Goal: Answer question/provide support: Ask a question

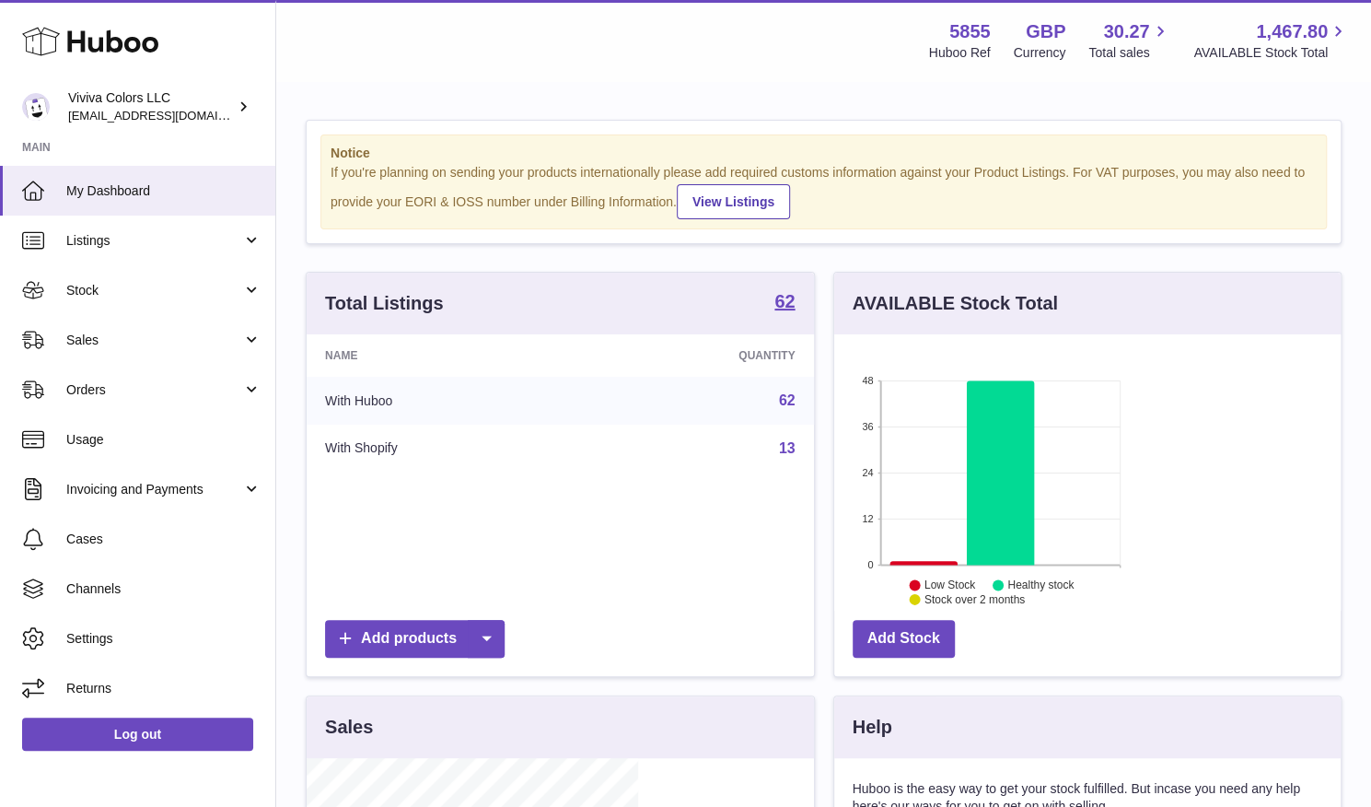
scroll to position [287, 332]
click at [125, 348] on link "Sales" at bounding box center [137, 340] width 275 height 50
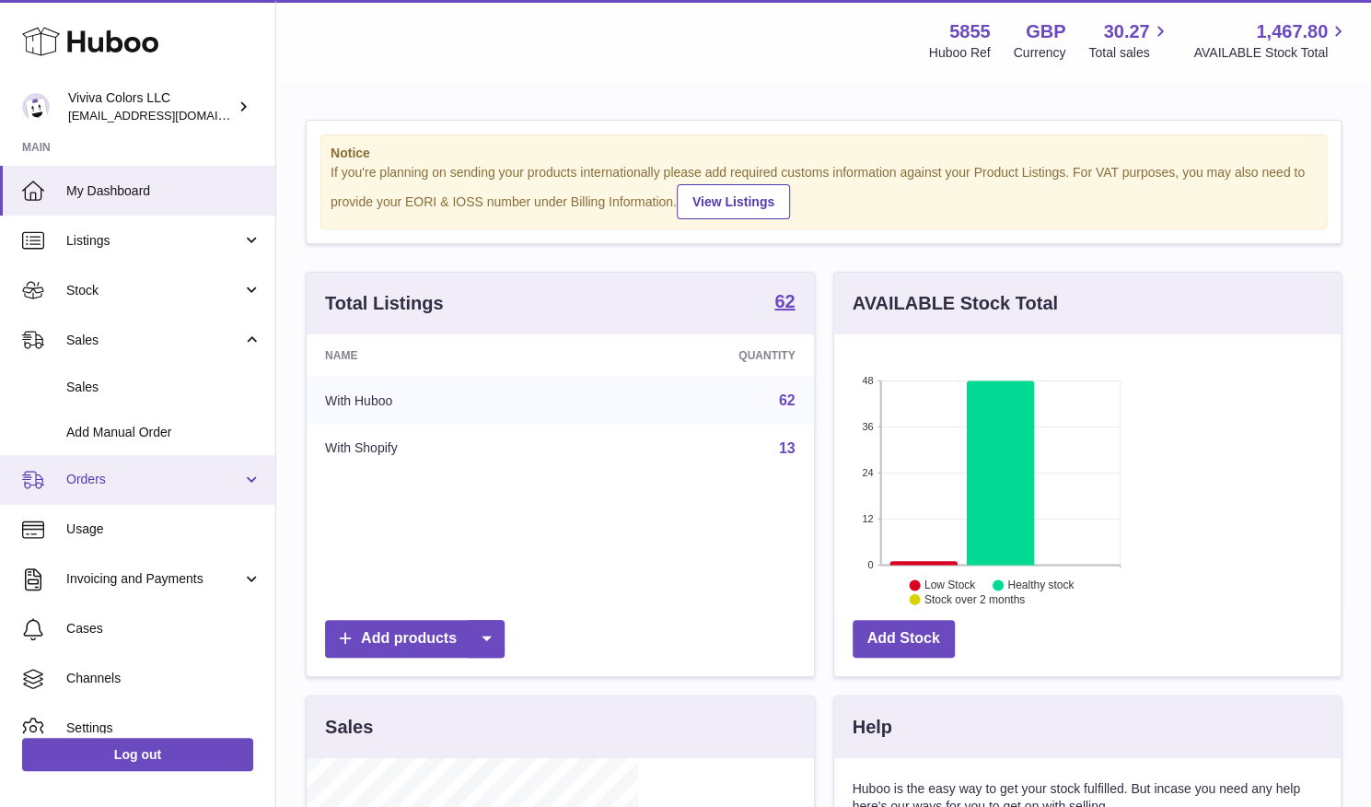
click at [99, 496] on link "Orders" at bounding box center [137, 480] width 275 height 50
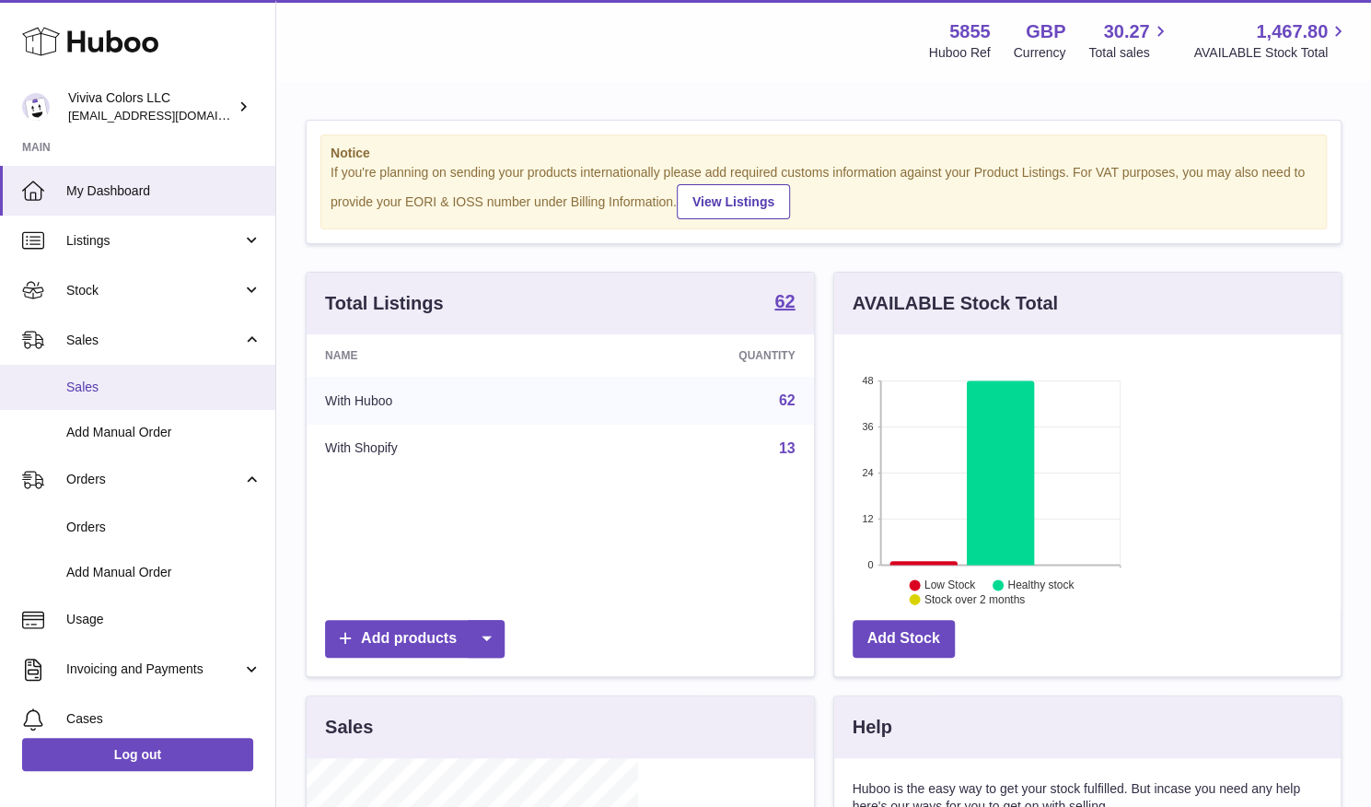
click at [131, 377] on link "Sales" at bounding box center [137, 387] width 275 height 45
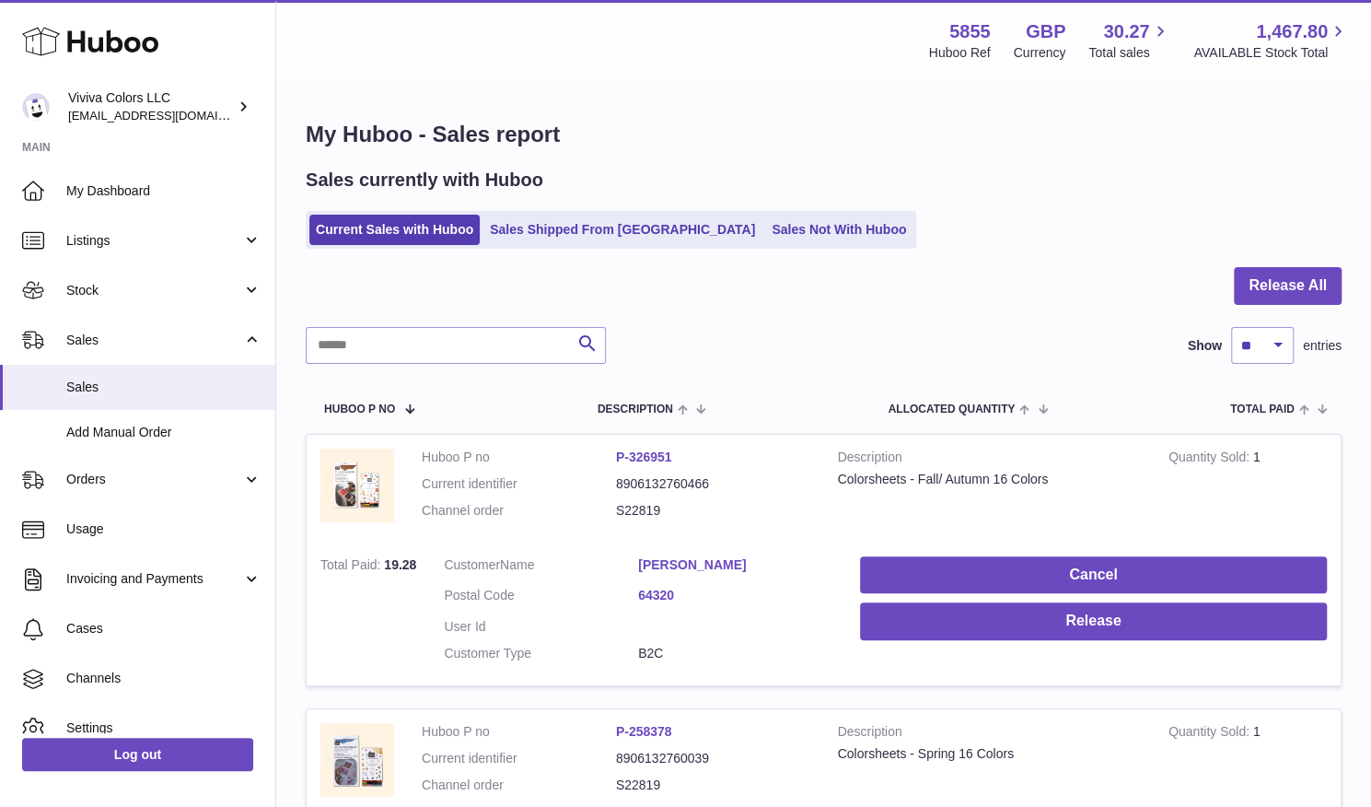
click at [530, 231] on link "Sales Shipped From Huboo" at bounding box center [623, 230] width 278 height 30
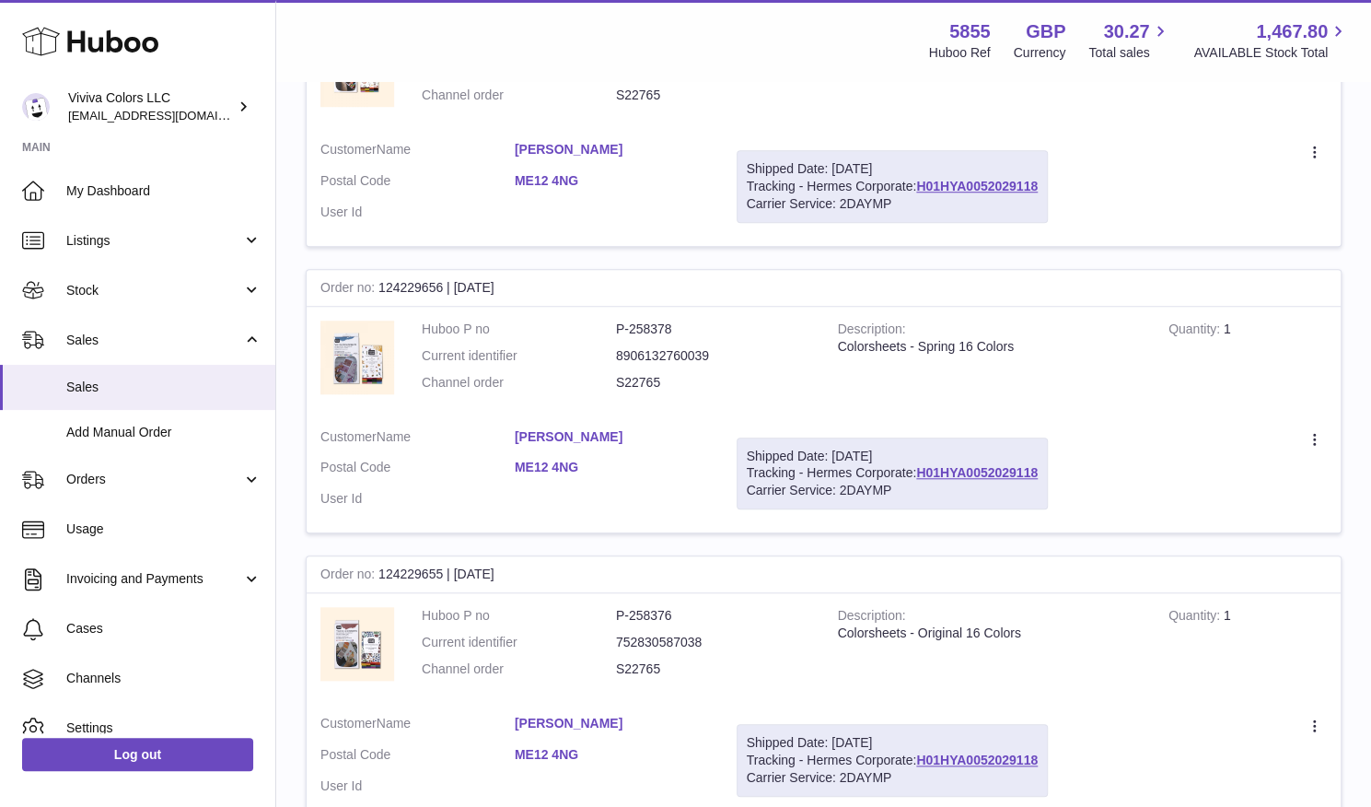
scroll to position [162, 0]
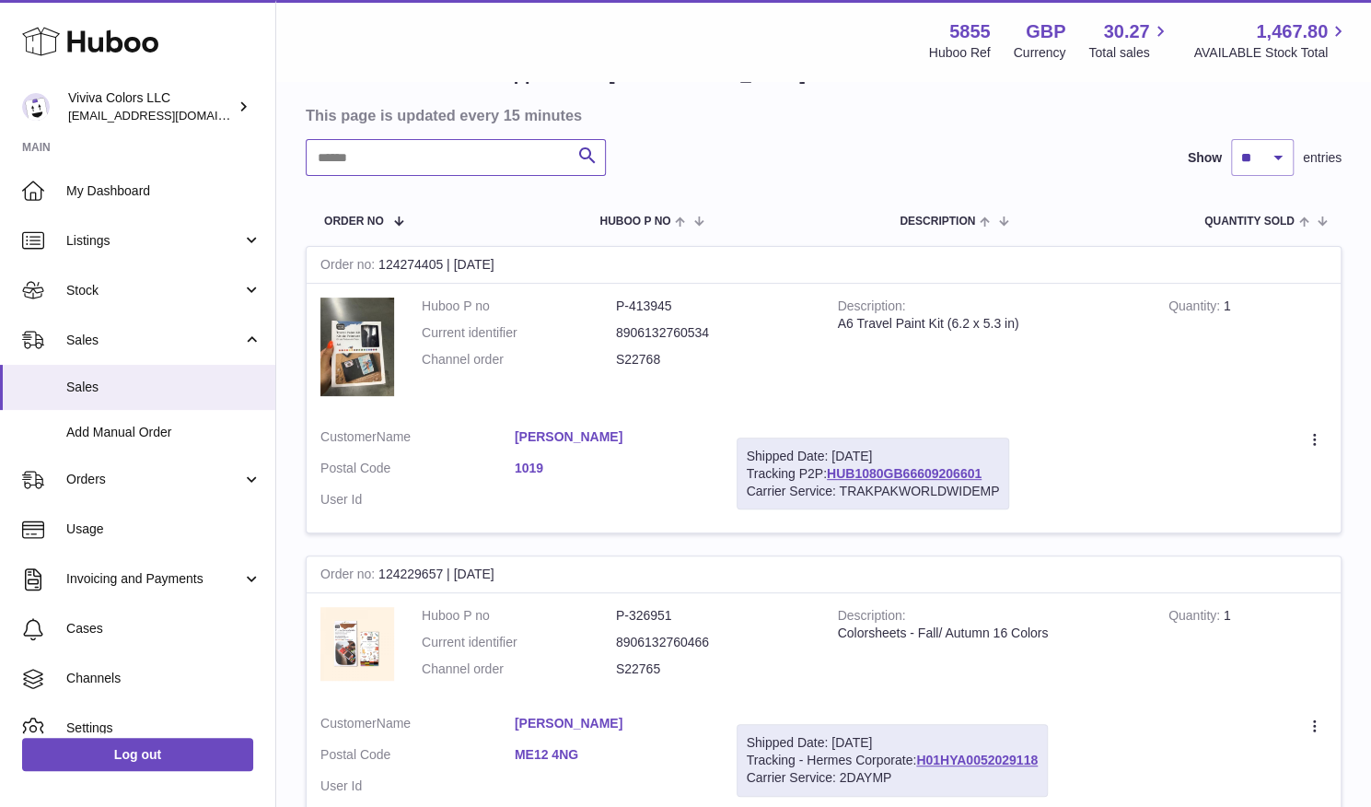
click at [440, 163] on input "text" at bounding box center [456, 157] width 300 height 37
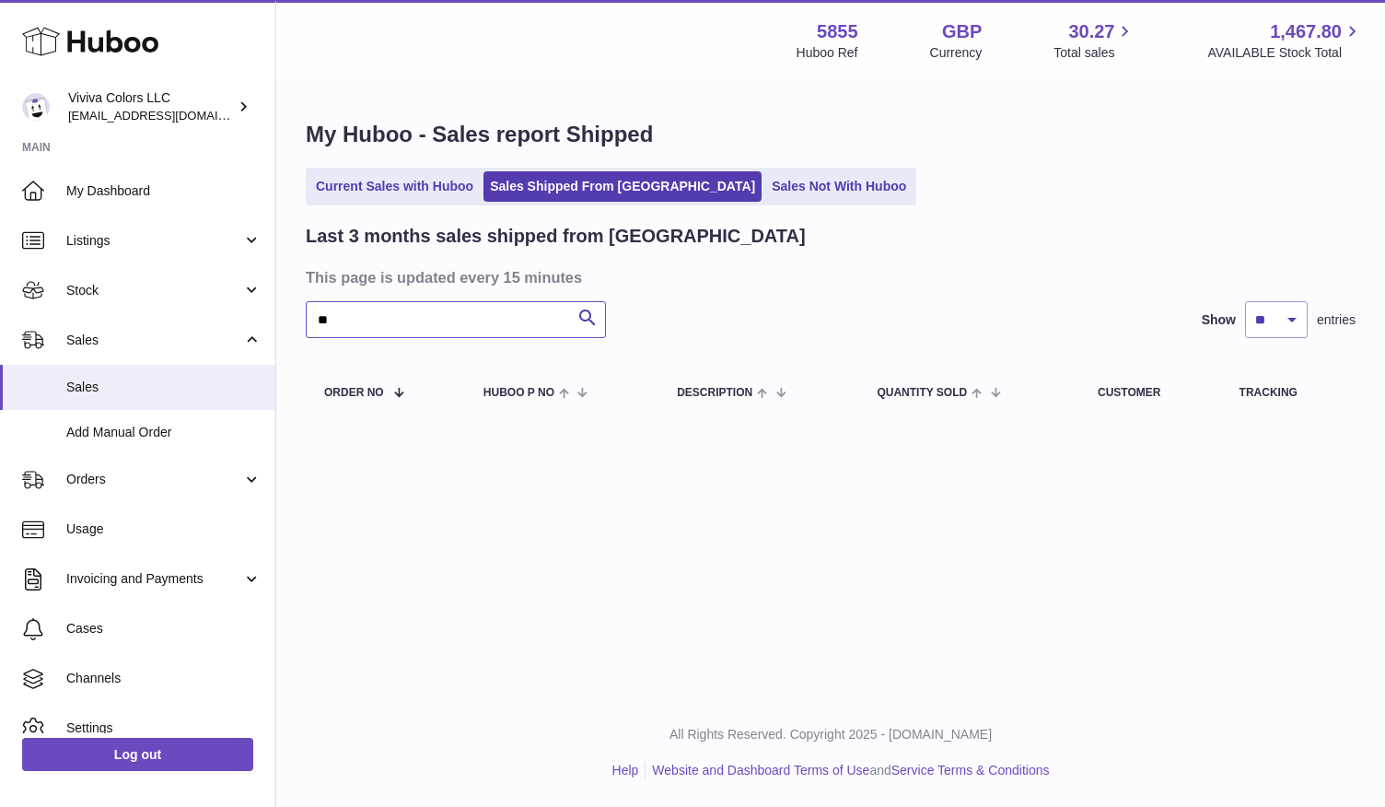
type input "*"
type input "*****"
click at [426, 178] on link "Current Sales with Huboo" at bounding box center [394, 186] width 170 height 30
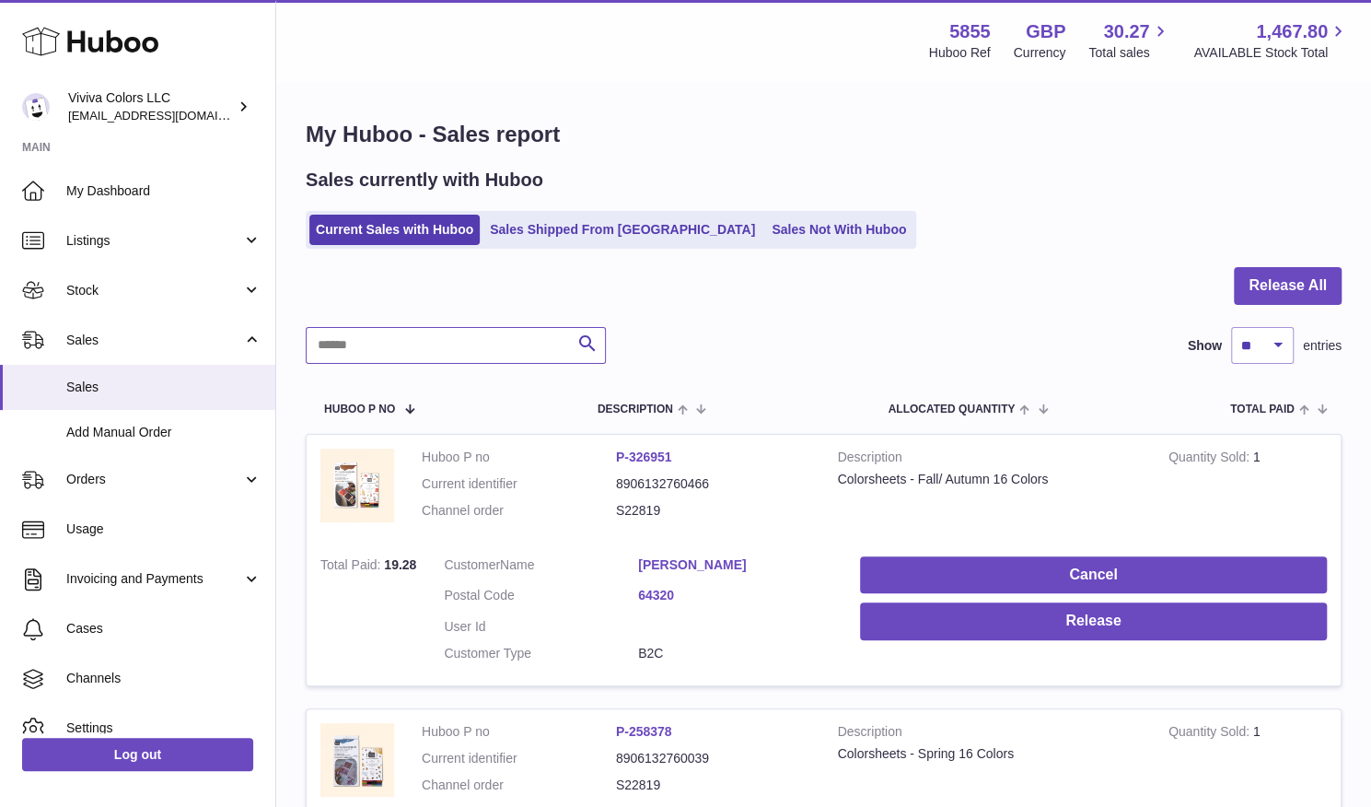
click at [392, 346] on input "text" at bounding box center [456, 345] width 300 height 37
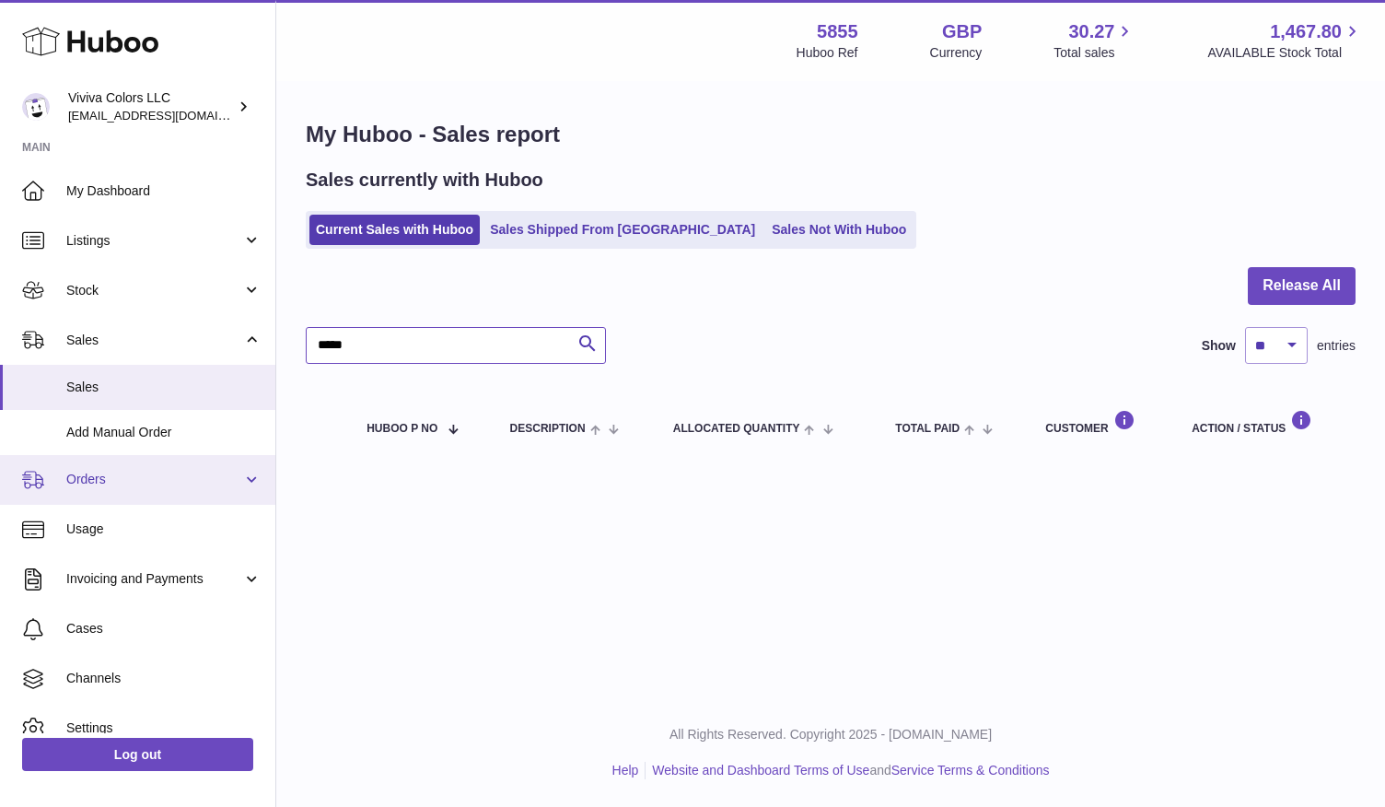
type input "*****"
click at [103, 500] on link "Orders" at bounding box center [137, 480] width 275 height 50
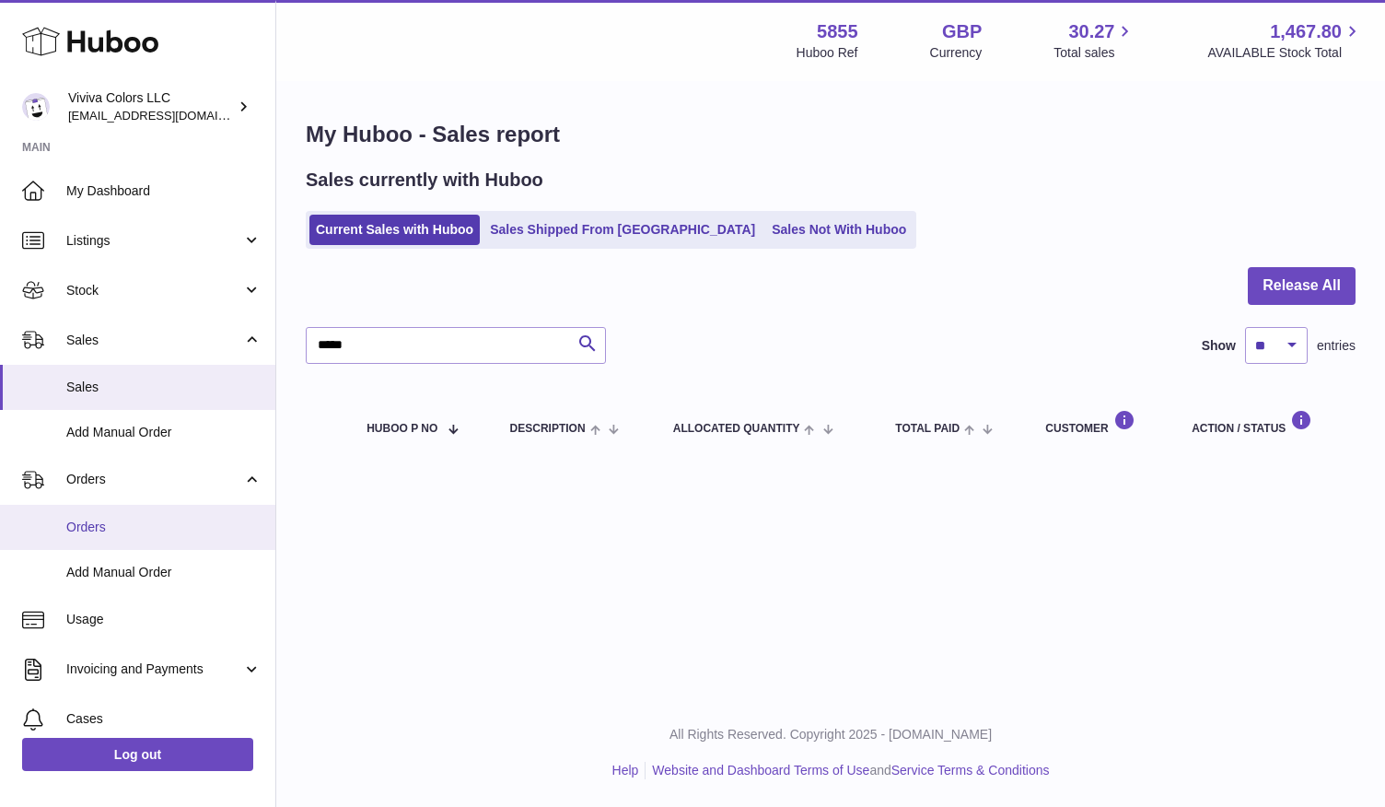
click at [116, 528] on span "Orders" at bounding box center [163, 527] width 195 height 17
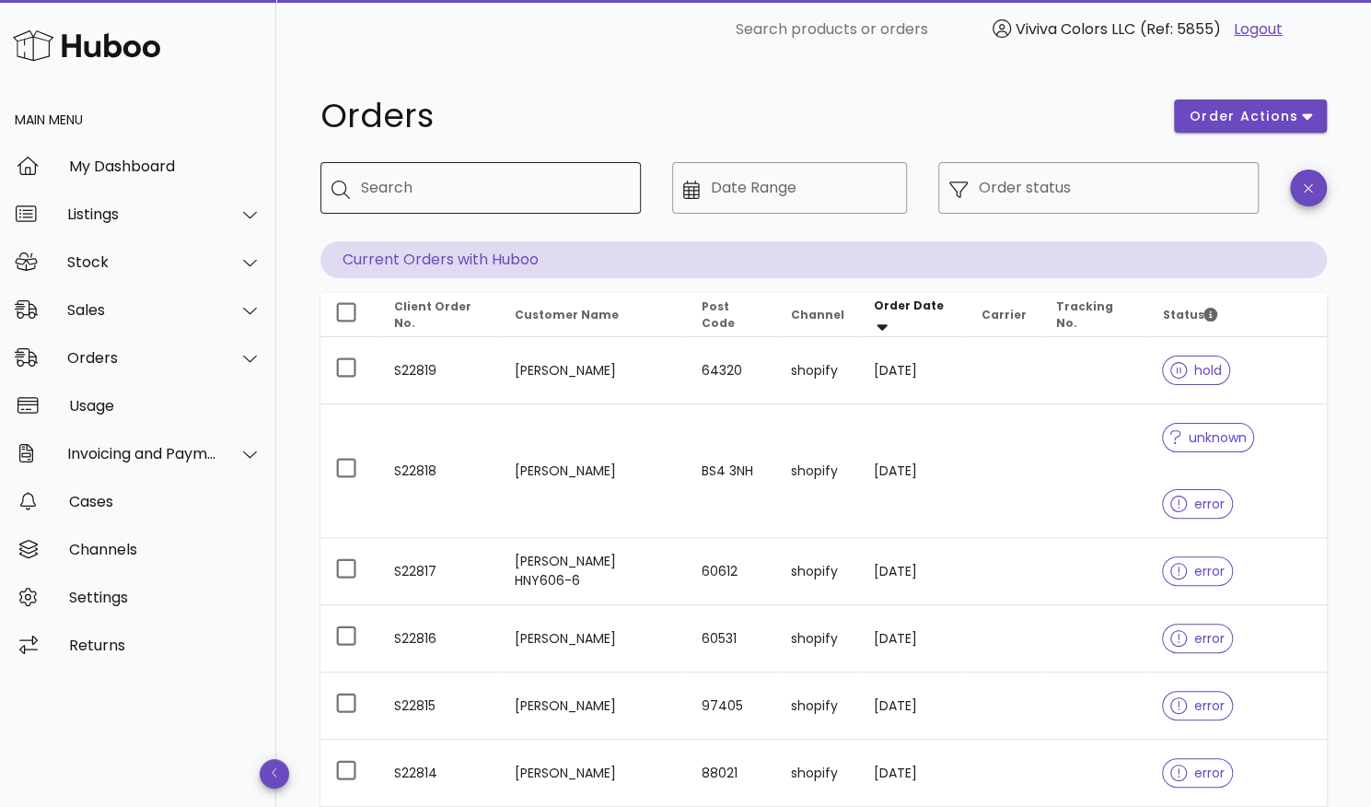
click at [556, 194] on input "Search" at bounding box center [493, 187] width 265 height 29
type input "*****"
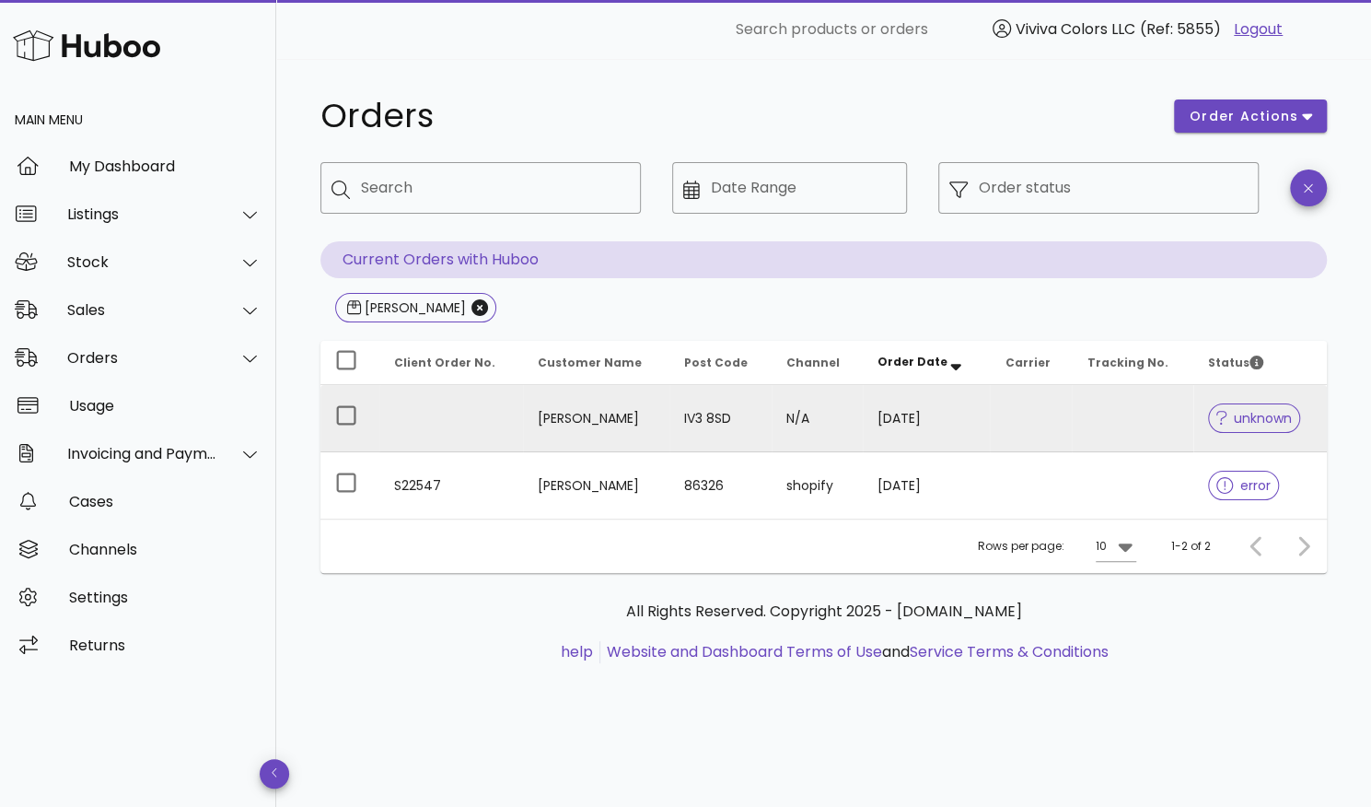
click at [549, 421] on td "[PERSON_NAME]" at bounding box center [596, 418] width 146 height 67
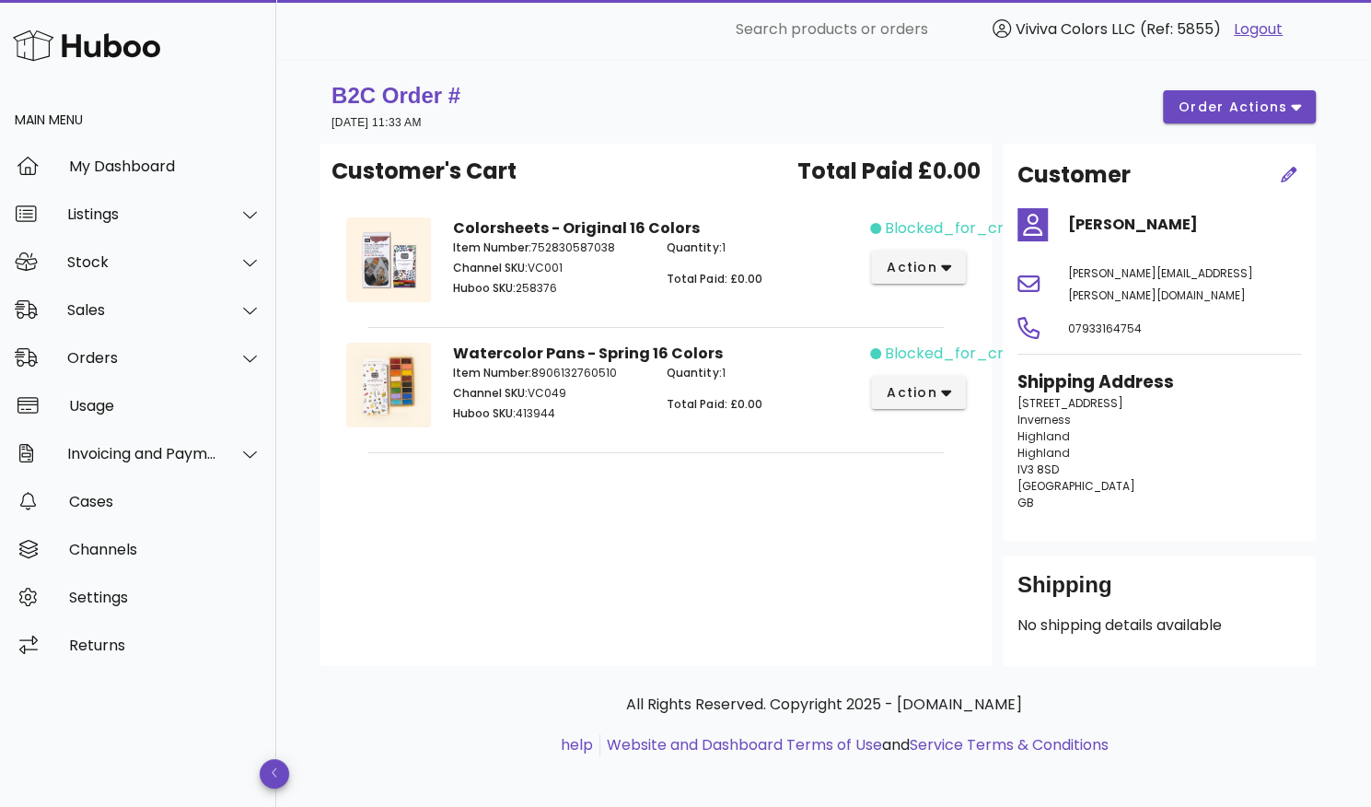
click at [913, 227] on span "blocked_for_credit" at bounding box center [958, 228] width 146 height 22
drag, startPoint x: 913, startPoint y: 227, endPoint x: 988, endPoint y: 227, distance: 75.5
click at [988, 227] on span "blocked_for_credit" at bounding box center [958, 228] width 146 height 22
drag, startPoint x: 1350, startPoint y: 0, endPoint x: 908, endPoint y: 536, distance: 694.8
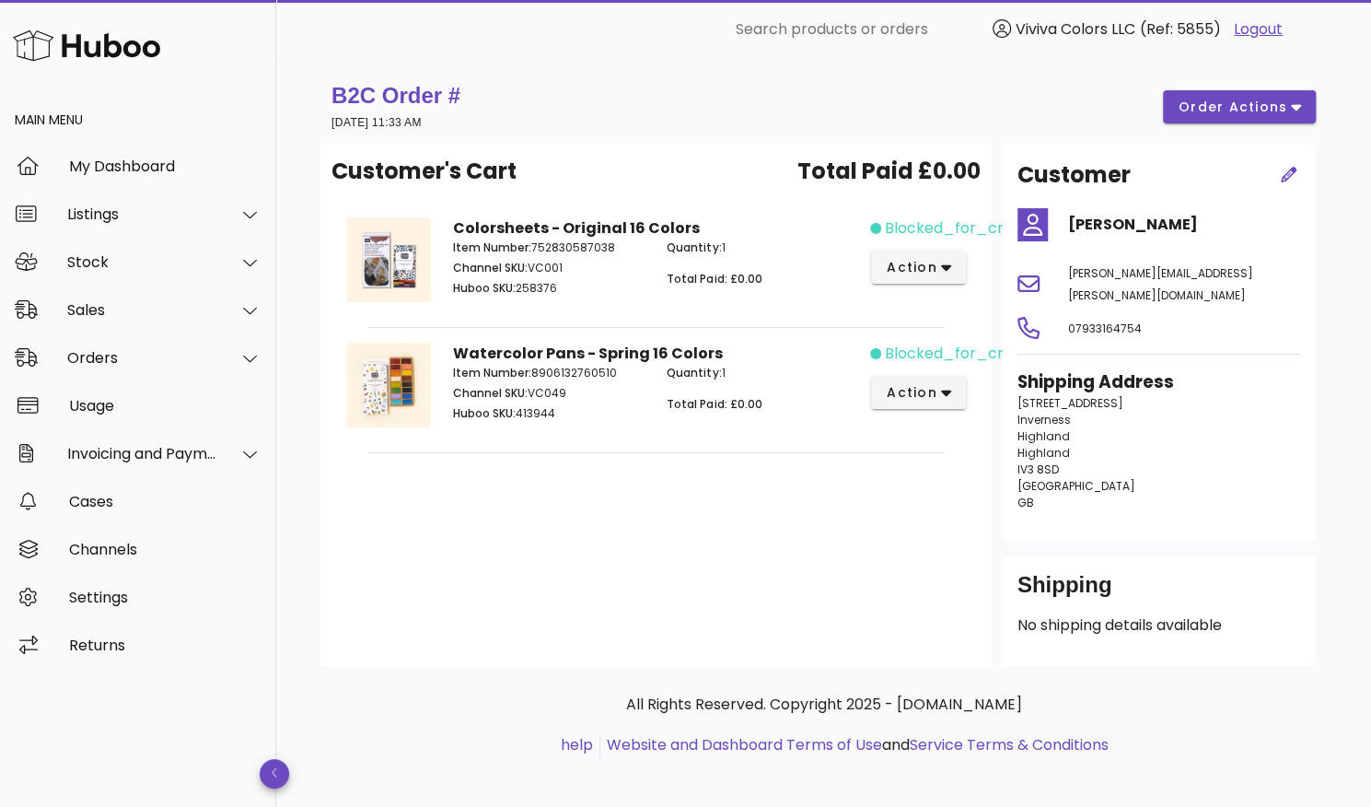
click at [908, 536] on div "Customer's Cart Total Paid £0.00 Colorsheets - Original 16 Colors Item Number: …" at bounding box center [656, 405] width 671 height 522
click at [964, 231] on span "blocked_for_credit" at bounding box center [958, 228] width 146 height 22
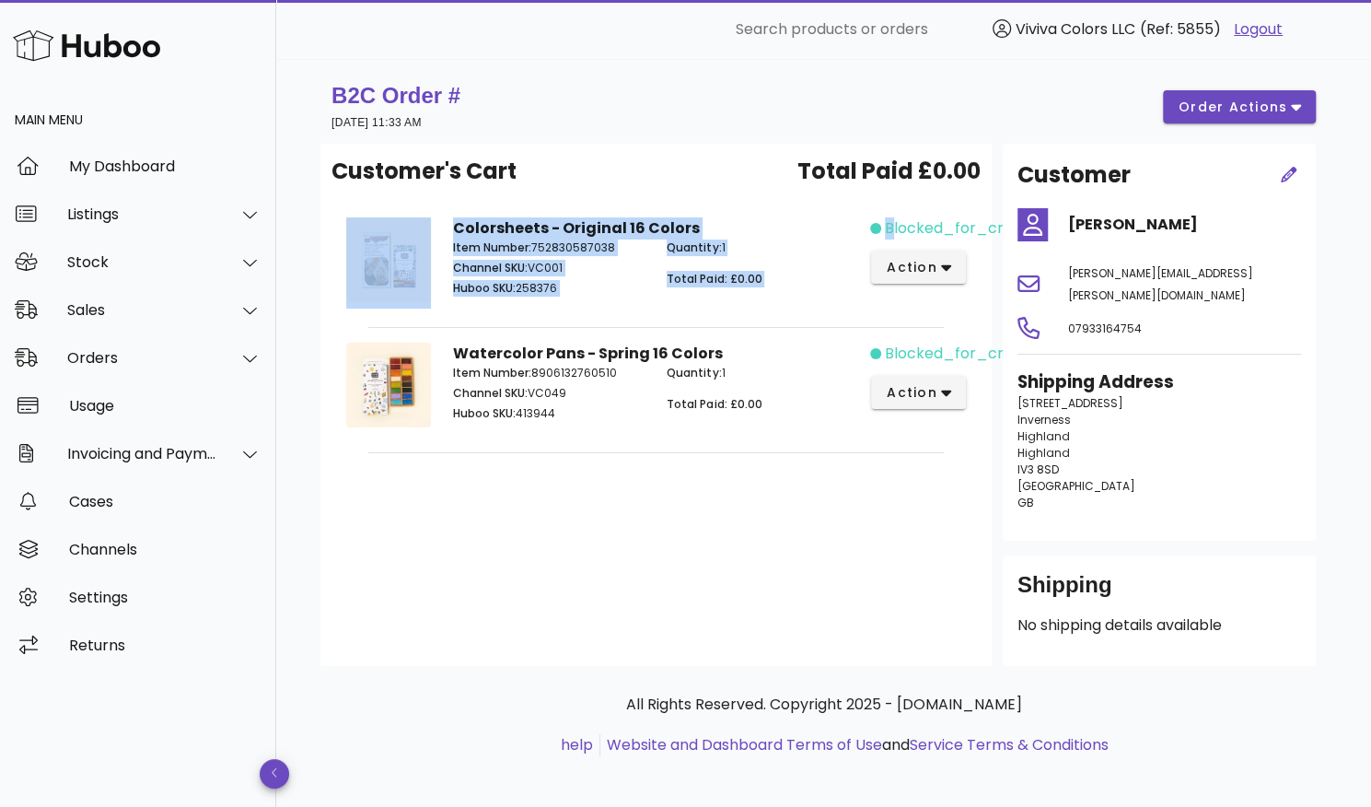
click at [964, 231] on span "blocked_for_credit" at bounding box center [958, 228] width 146 height 22
copy div "Colorsheets - Original 16 Colors Item Number: 752830587038 Channel SKU: VC001 H…"
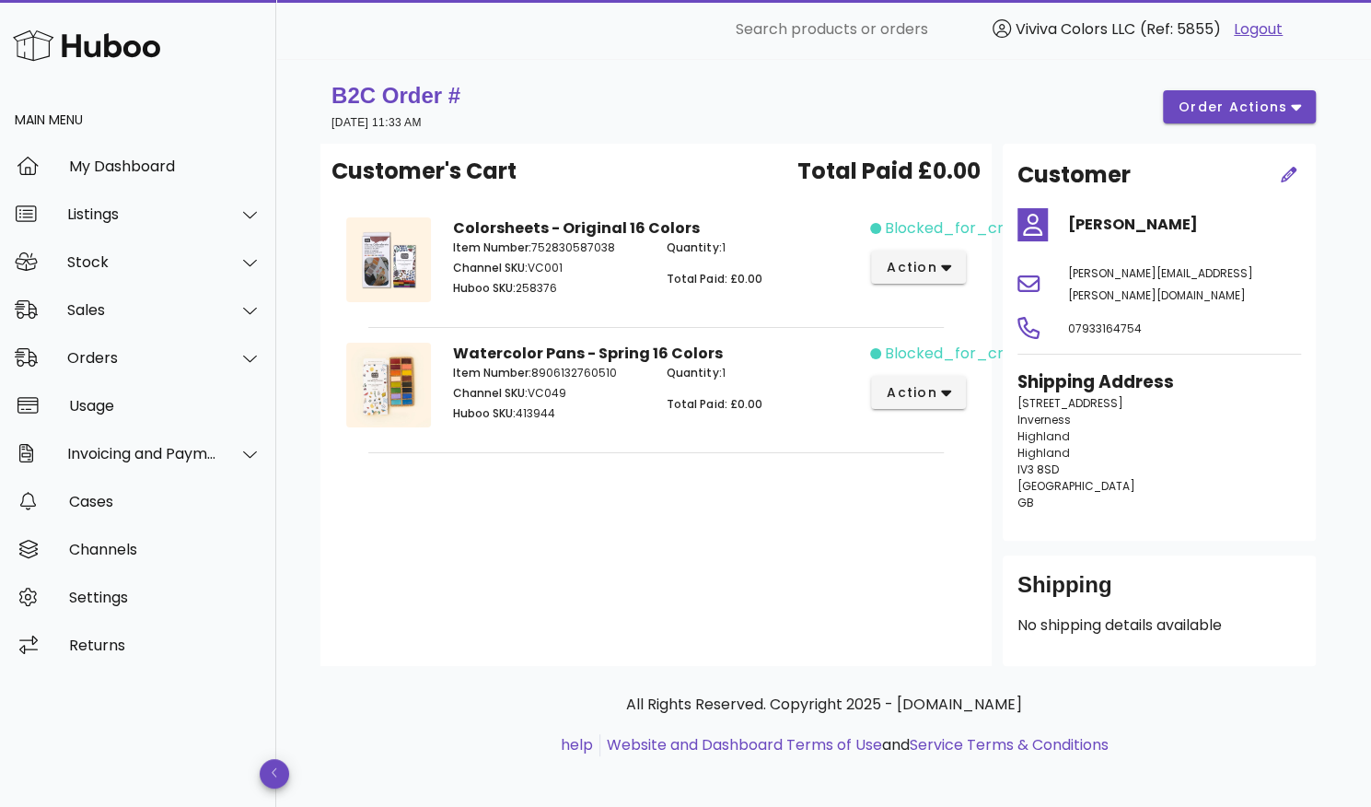
click at [570, 491] on div "Customer's Cart Total Paid £0.00 Colorsheets - Original 16 Colors Item Number: …" at bounding box center [656, 405] width 671 height 522
click at [1267, 110] on span "order actions" at bounding box center [1233, 107] width 111 height 19
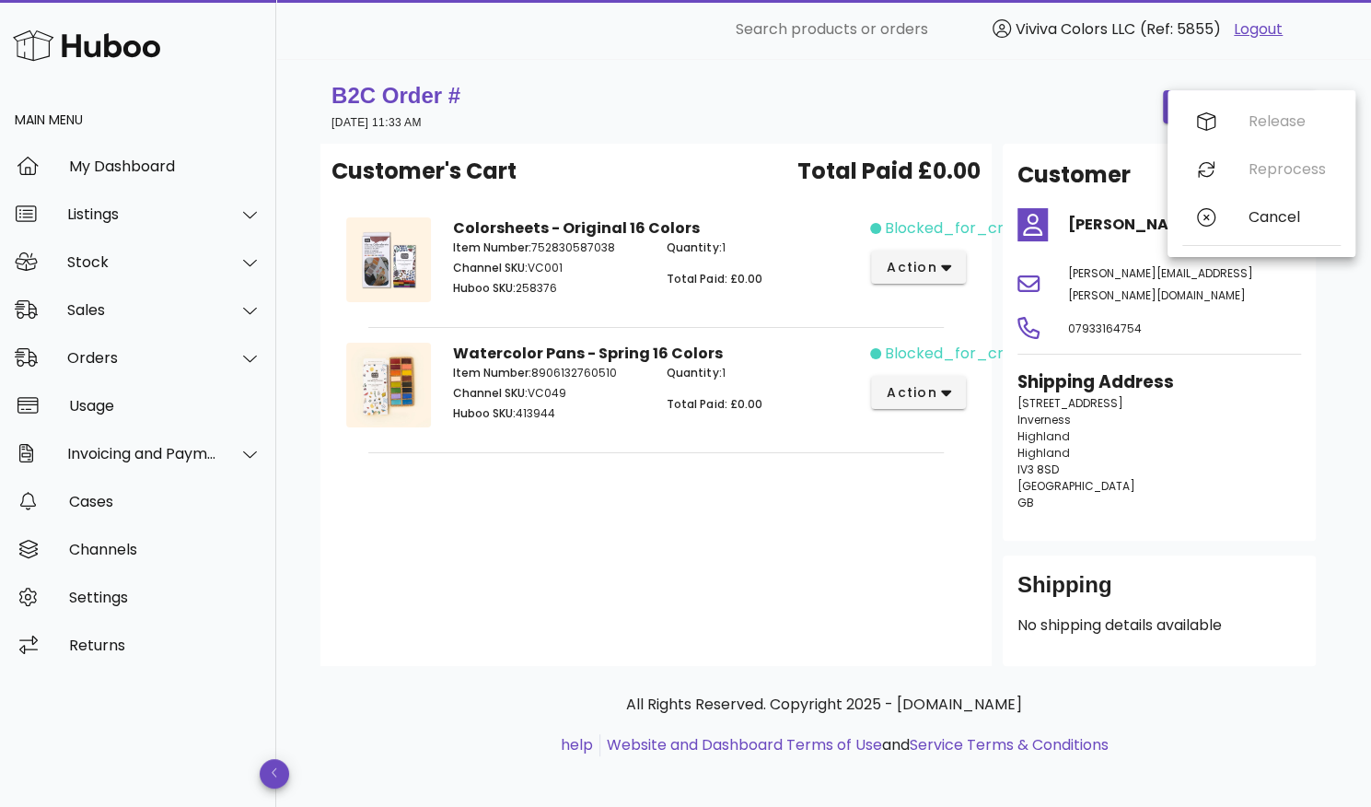
click at [1026, 107] on div "B2C Order # [DATE] 11:33 AM order actions" at bounding box center [824, 107] width 985 height 52
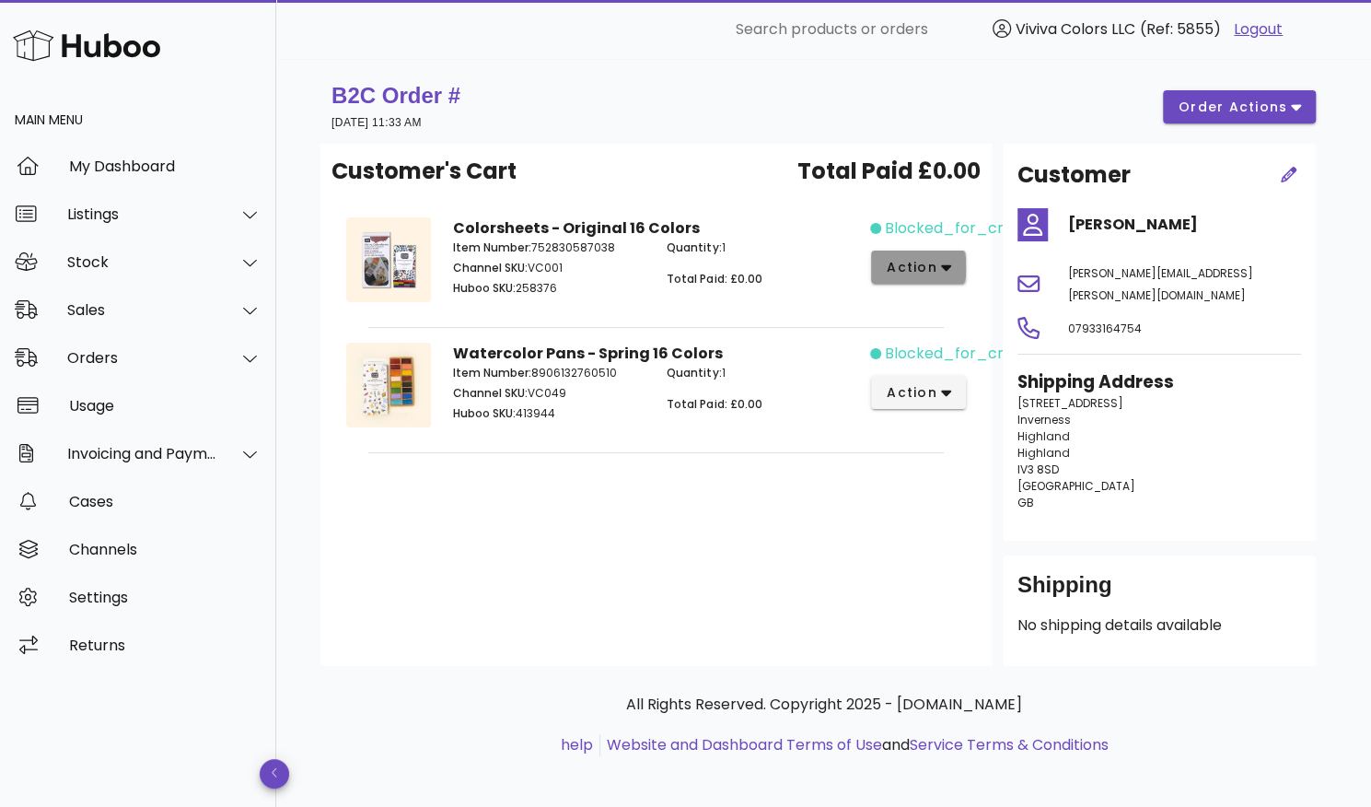
click at [945, 275] on span "action" at bounding box center [918, 267] width 65 height 19
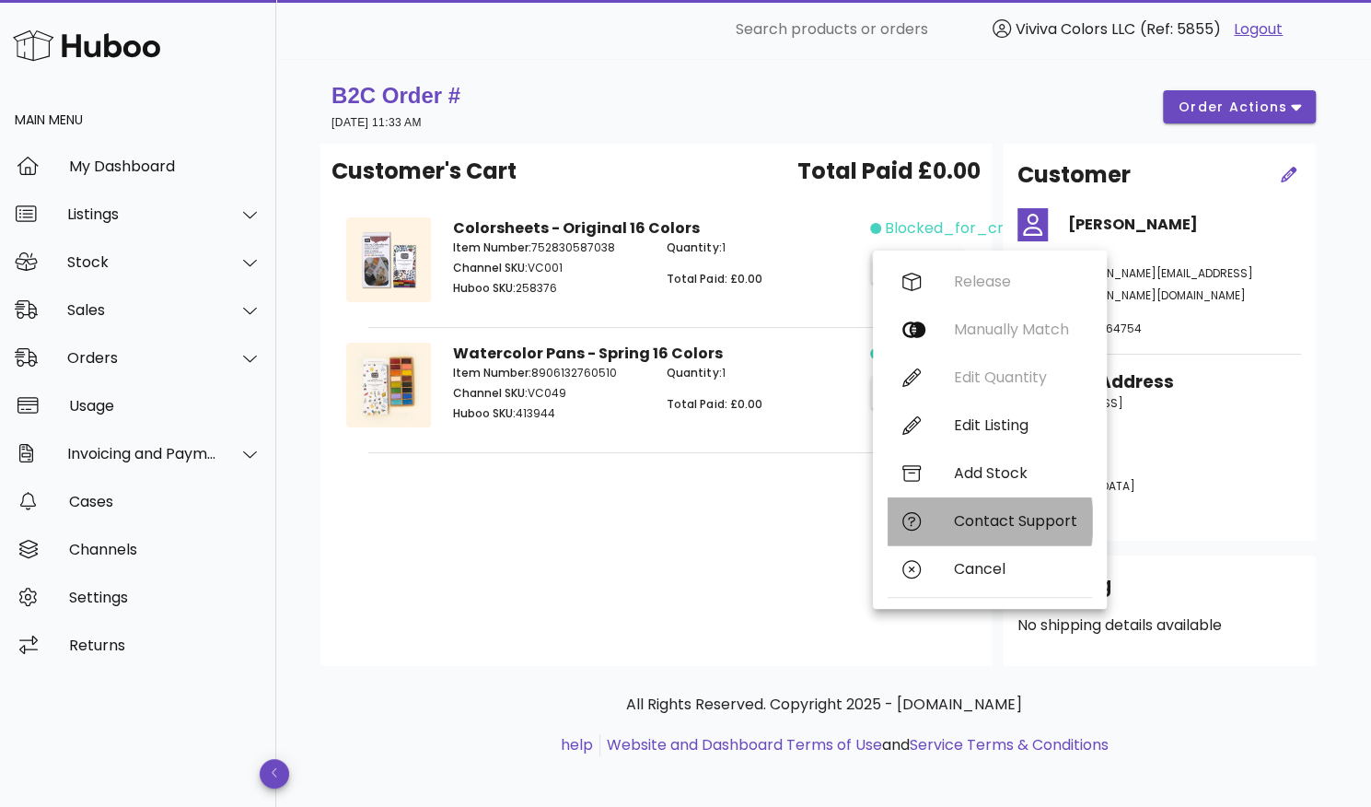
click at [980, 500] on div "Contact Support" at bounding box center [990, 521] width 204 height 48
